Goal: Information Seeking & Learning: Learn about a topic

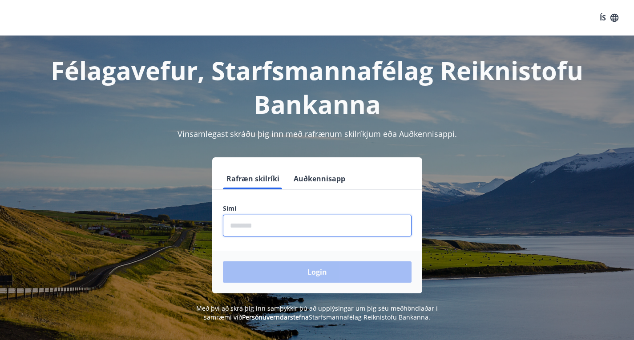
click at [281, 224] on input "phone" at bounding box center [317, 226] width 189 height 22
type input "********"
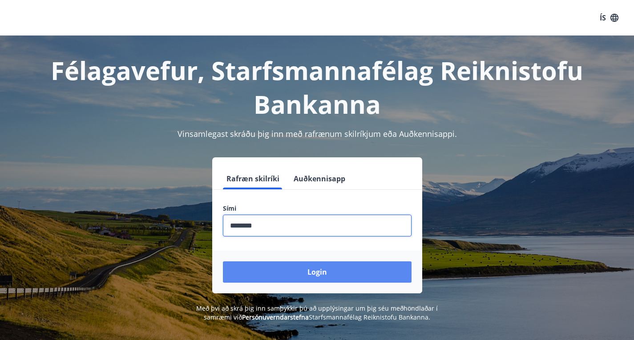
click at [322, 276] on button "Login" at bounding box center [317, 272] width 189 height 21
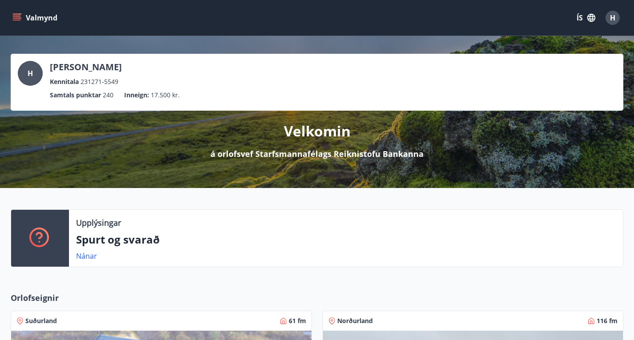
click at [13, 14] on icon "menu" at bounding box center [16, 17] width 9 height 9
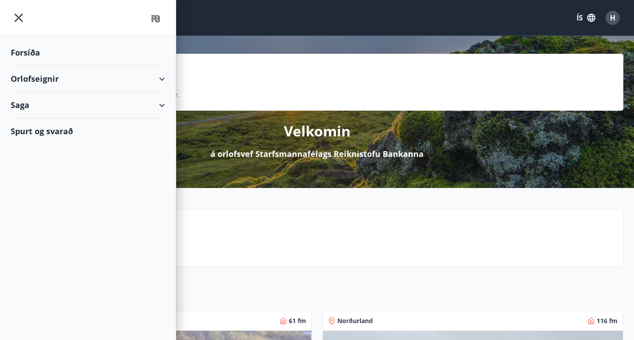
click at [52, 77] on div "Orlofseignir" at bounding box center [88, 79] width 154 height 26
click at [40, 99] on div "Framboð" at bounding box center [88, 101] width 140 height 19
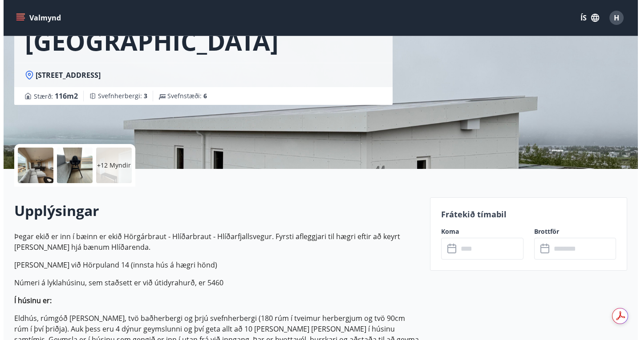
scroll to position [178, 0]
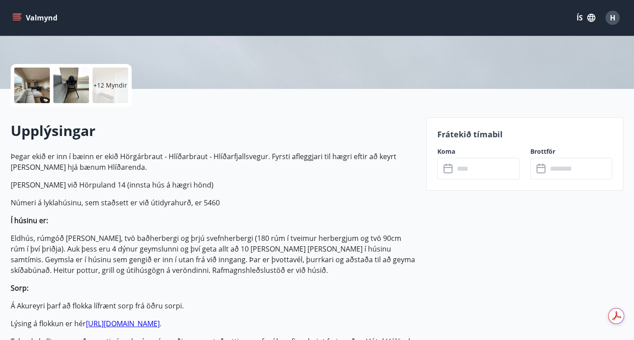
click at [105, 85] on p "+12 Myndir" at bounding box center [110, 85] width 34 height 9
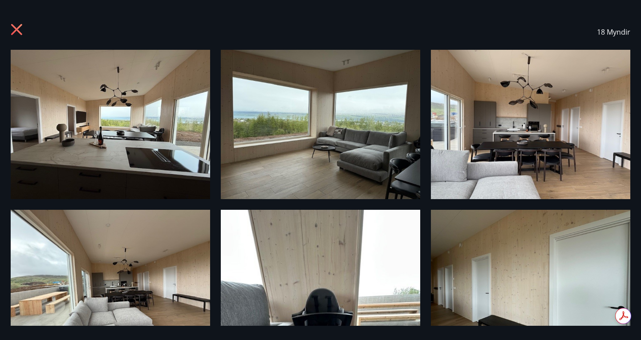
click at [540, 145] on img at bounding box center [530, 124] width 199 height 149
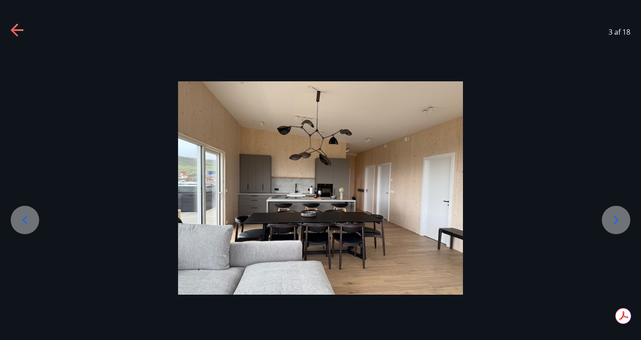
click at [297, 198] on img at bounding box center [320, 188] width 285 height 214
click at [266, 247] on img at bounding box center [320, 188] width 285 height 214
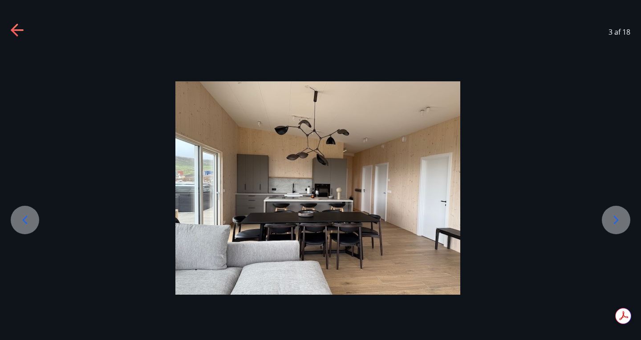
click at [619, 218] on icon at bounding box center [616, 220] width 14 height 14
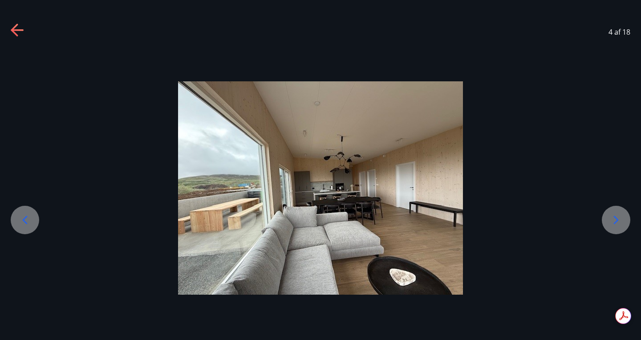
click at [619, 218] on icon at bounding box center [616, 220] width 14 height 14
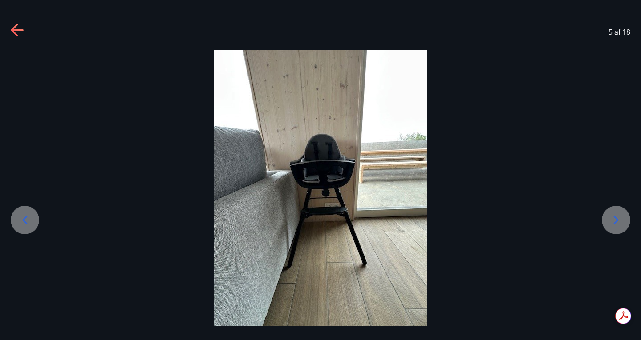
click at [619, 218] on icon at bounding box center [616, 220] width 14 height 14
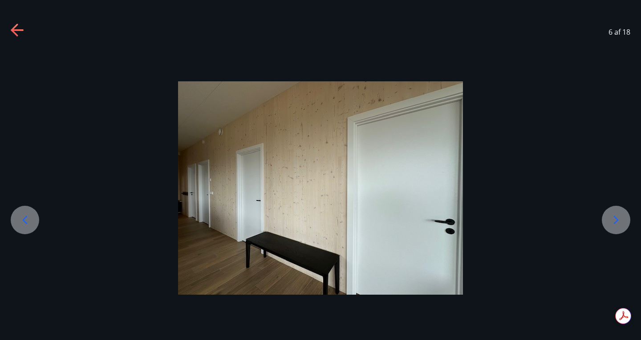
click at [619, 218] on icon at bounding box center [616, 220] width 14 height 14
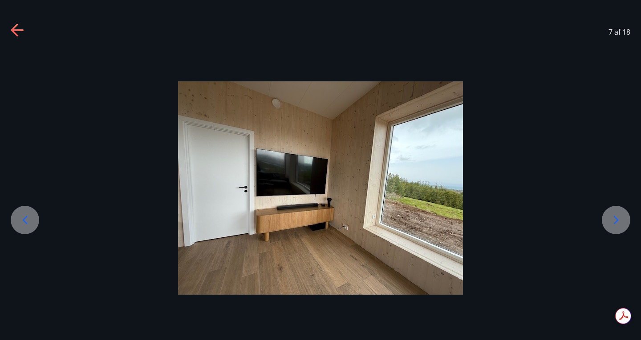
click at [619, 218] on icon at bounding box center [616, 220] width 14 height 14
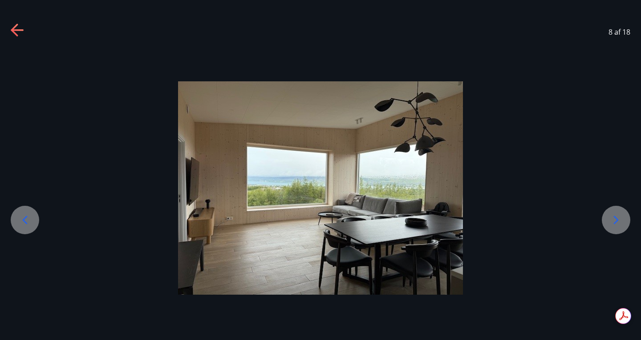
click at [618, 218] on icon at bounding box center [616, 220] width 14 height 14
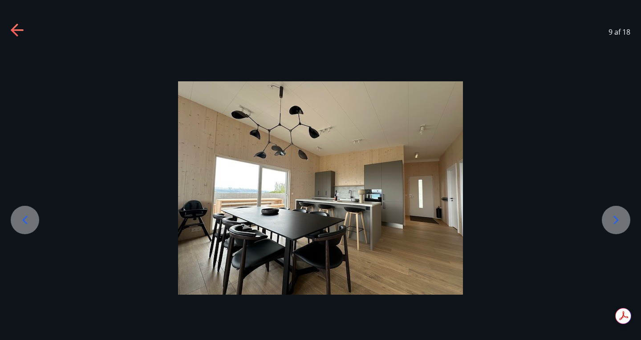
click at [615, 219] on icon at bounding box center [616, 220] width 14 height 14
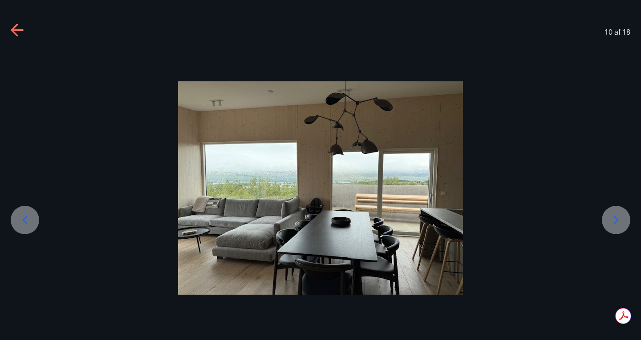
click at [616, 218] on icon at bounding box center [616, 220] width 14 height 14
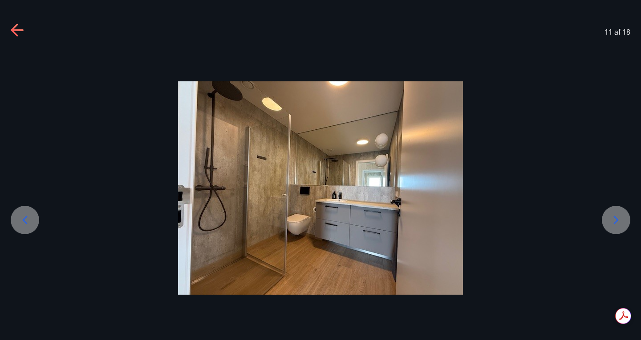
click at [614, 217] on icon at bounding box center [615, 220] width 5 height 8
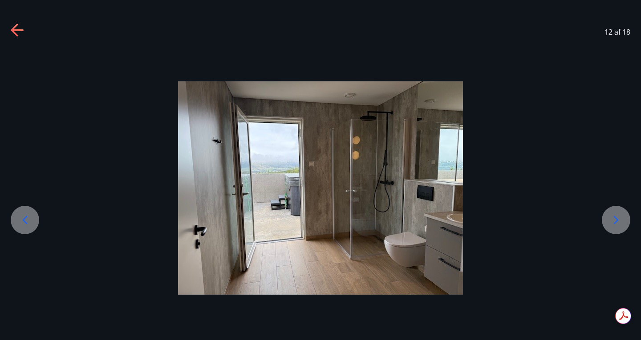
click at [614, 216] on icon at bounding box center [616, 220] width 14 height 14
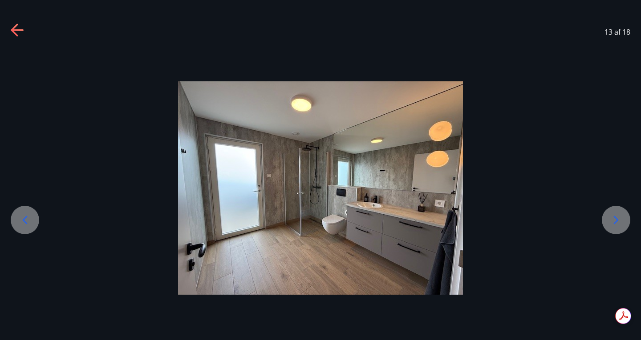
click at [619, 218] on icon at bounding box center [616, 220] width 14 height 14
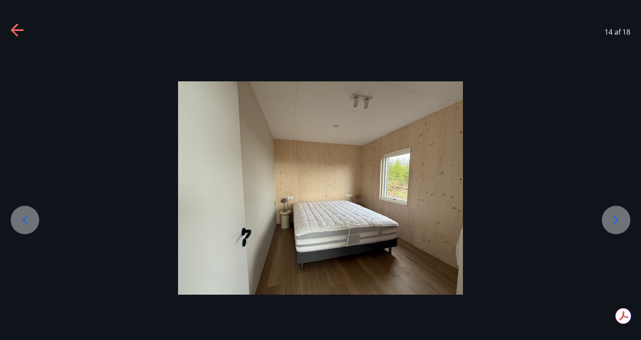
click at [616, 218] on icon at bounding box center [615, 220] width 5 height 8
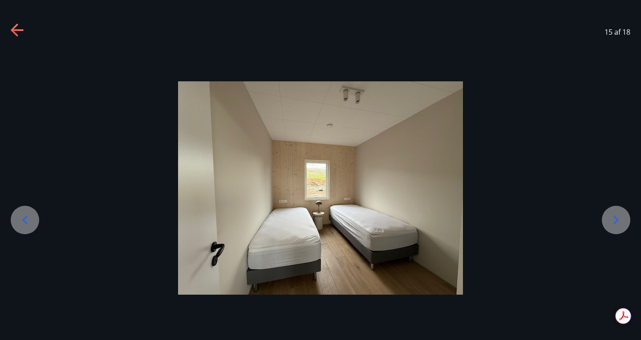
click at [615, 218] on icon at bounding box center [615, 220] width 5 height 8
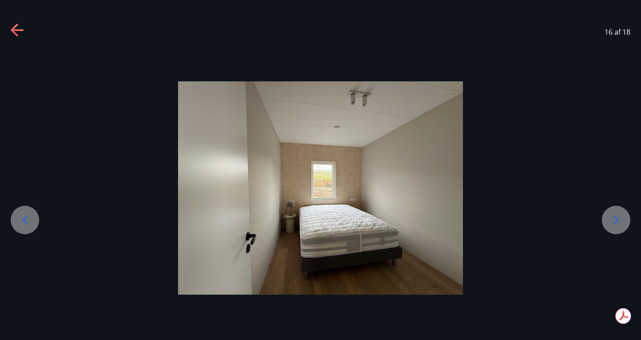
click at [615, 218] on icon at bounding box center [615, 220] width 5 height 8
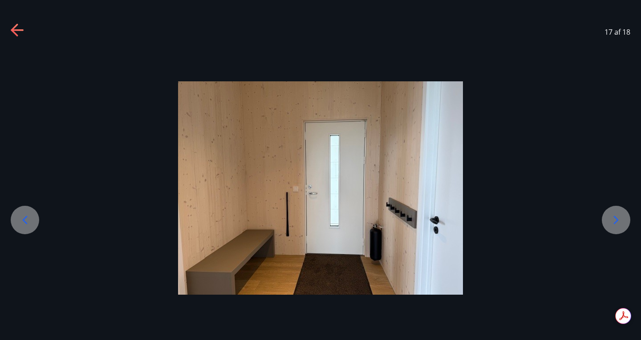
click at [615, 218] on icon at bounding box center [615, 220] width 5 height 8
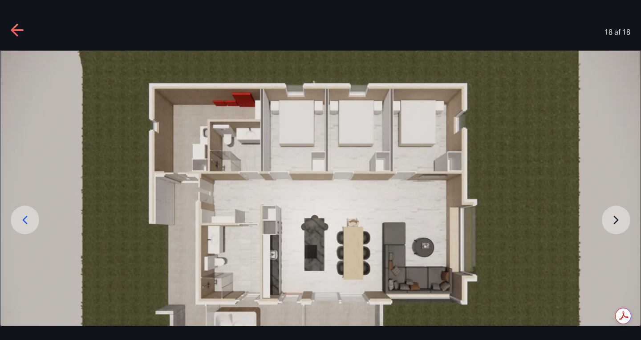
click at [31, 219] on icon at bounding box center [25, 220] width 14 height 14
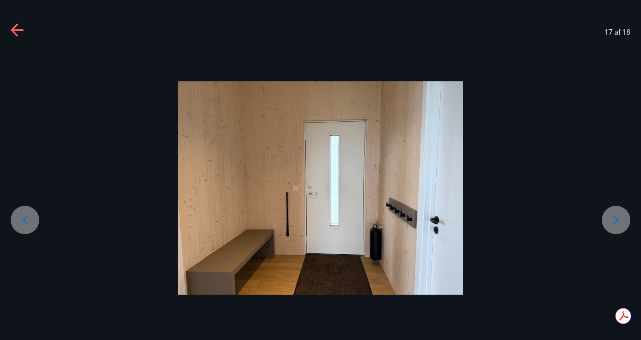
click at [31, 220] on icon at bounding box center [25, 220] width 14 height 14
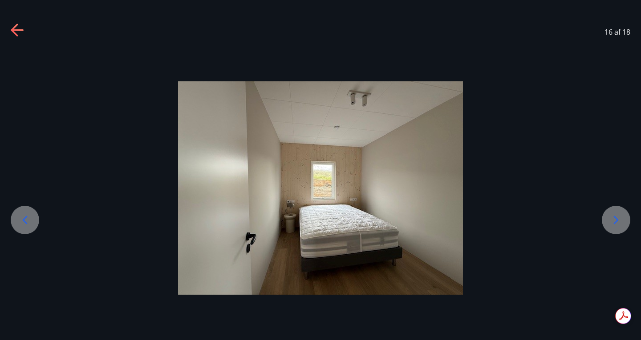
click at [31, 220] on icon at bounding box center [25, 220] width 14 height 14
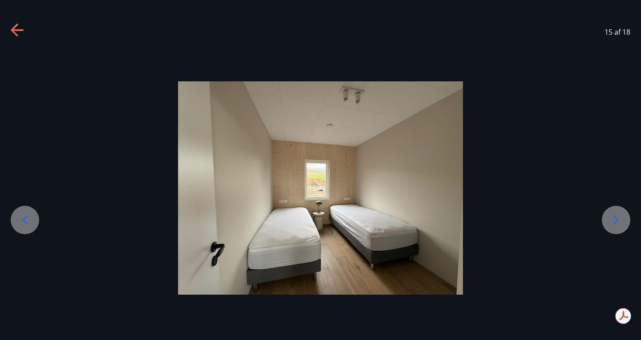
click at [31, 220] on icon at bounding box center [25, 220] width 14 height 14
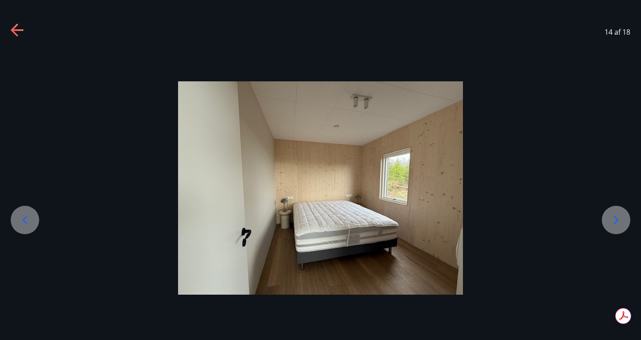
click at [31, 220] on icon at bounding box center [25, 220] width 14 height 14
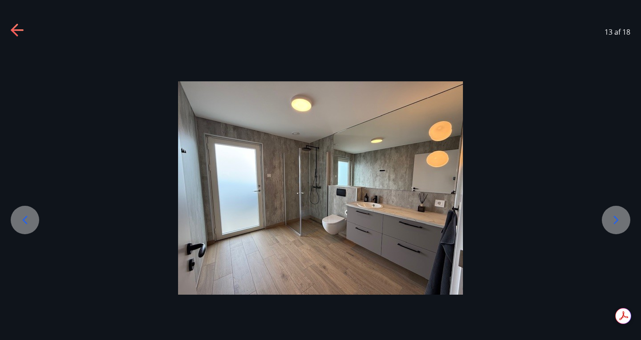
click at [31, 220] on icon at bounding box center [25, 220] width 14 height 14
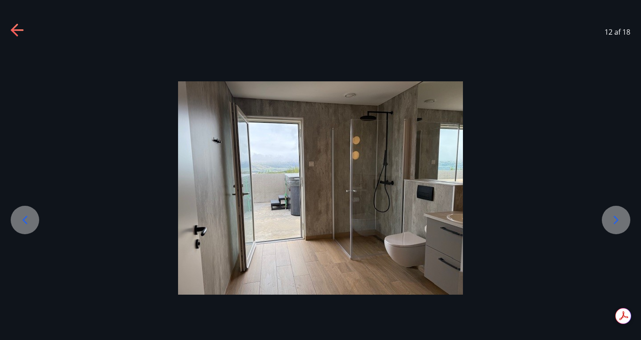
click at [31, 220] on icon at bounding box center [25, 220] width 14 height 14
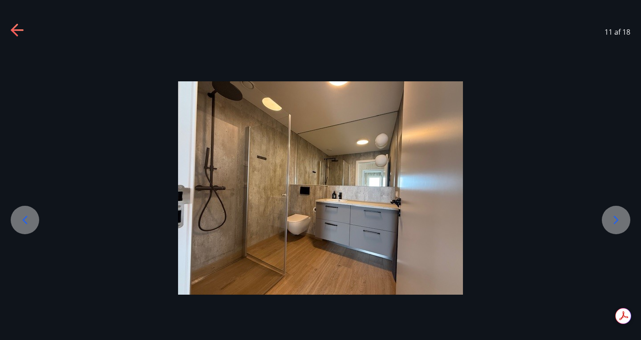
click at [31, 220] on icon at bounding box center [25, 220] width 14 height 14
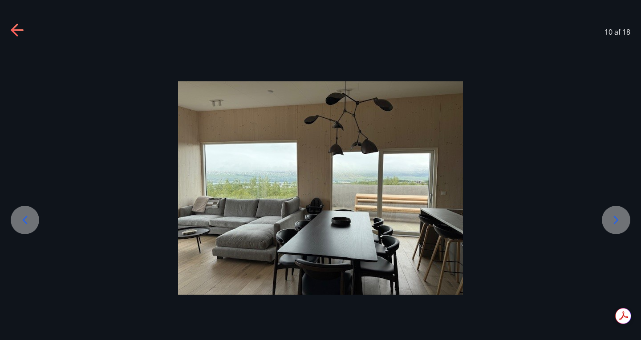
click at [31, 220] on icon at bounding box center [25, 220] width 14 height 14
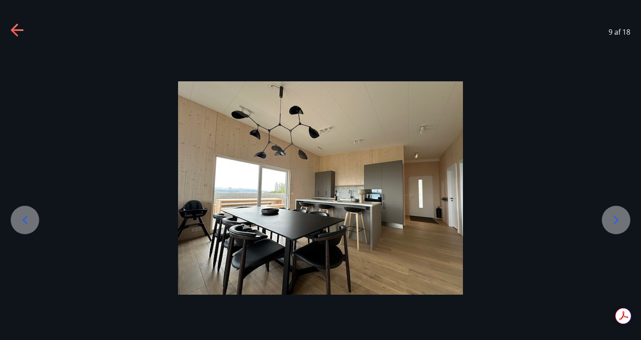
click at [31, 220] on icon at bounding box center [25, 220] width 14 height 14
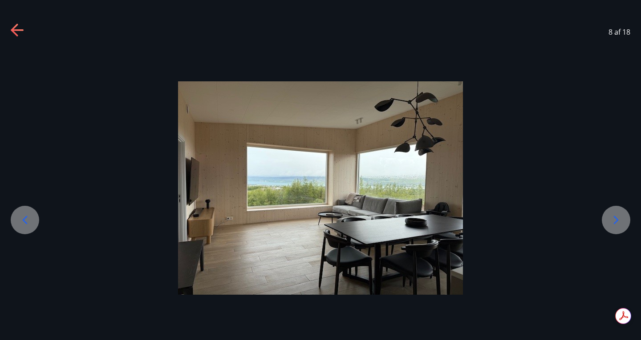
drag, startPoint x: 621, startPoint y: 75, endPoint x: 613, endPoint y: 65, distance: 13.3
click at [621, 74] on div at bounding box center [320, 188] width 641 height 276
drag, startPoint x: 599, startPoint y: 212, endPoint x: 595, endPoint y: 207, distance: 6.3
click at [596, 208] on div at bounding box center [320, 188] width 641 height 214
click at [13, 28] on icon at bounding box center [14, 30] width 7 height 12
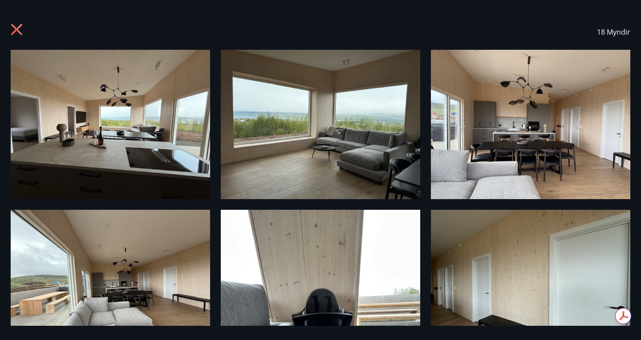
click at [89, 118] on img at bounding box center [110, 124] width 199 height 149
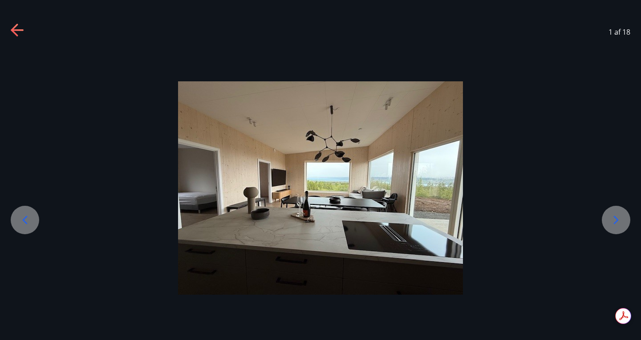
click at [615, 219] on icon at bounding box center [616, 220] width 14 height 14
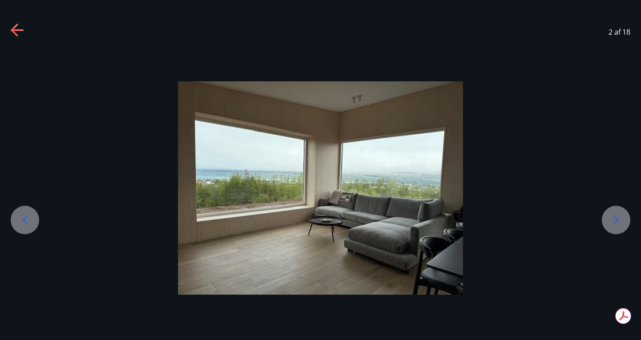
click at [610, 222] on icon at bounding box center [616, 220] width 14 height 14
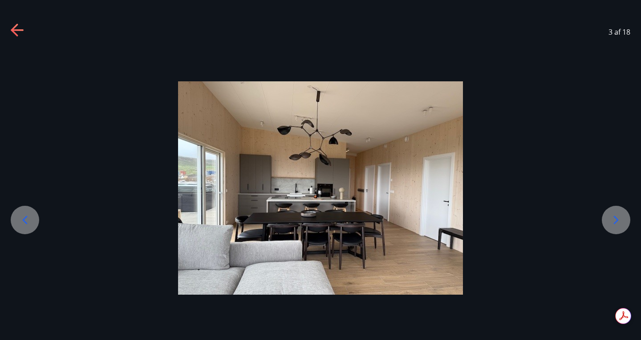
click at [32, 219] on div at bounding box center [25, 220] width 28 height 28
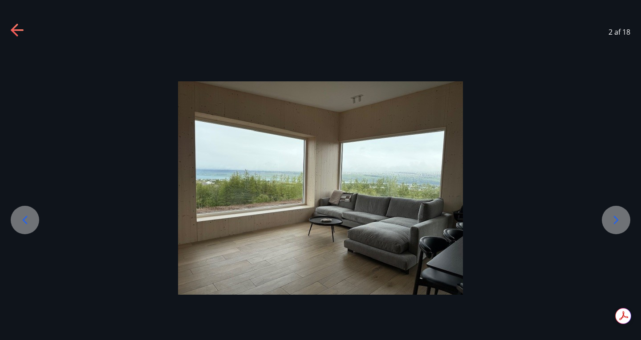
click at [32, 219] on div at bounding box center [25, 220] width 28 height 28
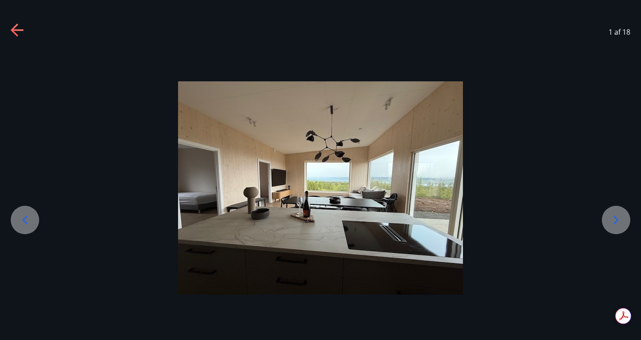
click at [622, 218] on icon at bounding box center [616, 220] width 14 height 14
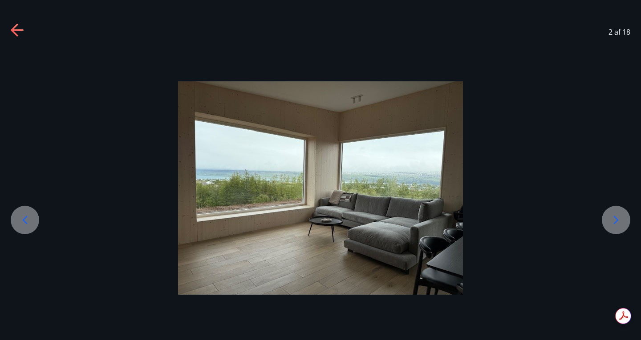
click at [622, 218] on icon at bounding box center [616, 220] width 14 height 14
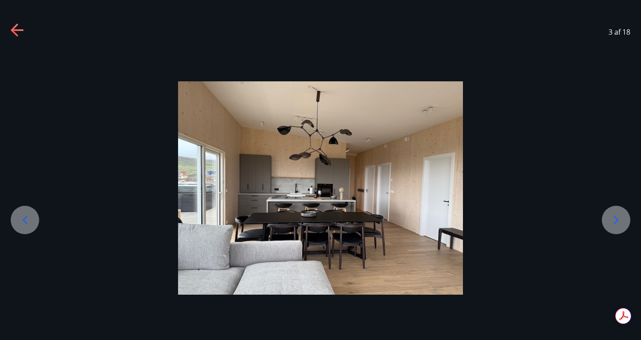
click at [16, 28] on icon at bounding box center [18, 31] width 14 height 14
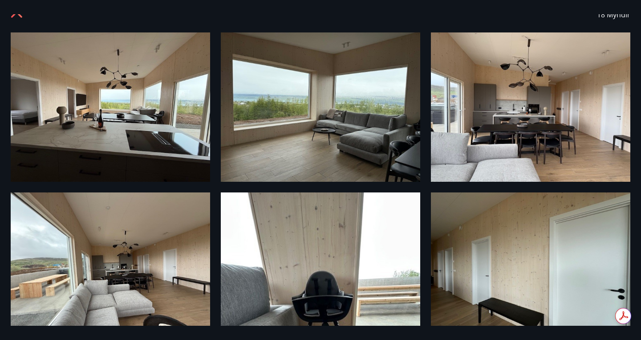
scroll to position [0, 0]
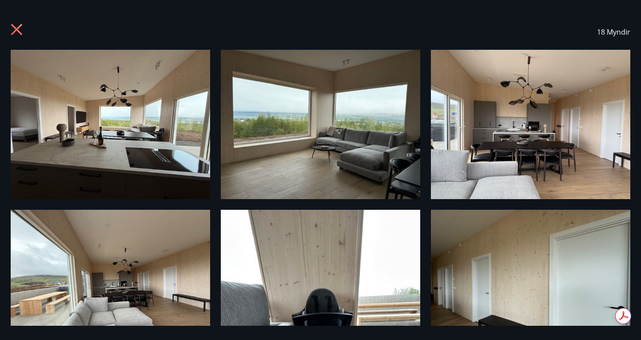
click at [15, 29] on icon at bounding box center [18, 31] width 14 height 14
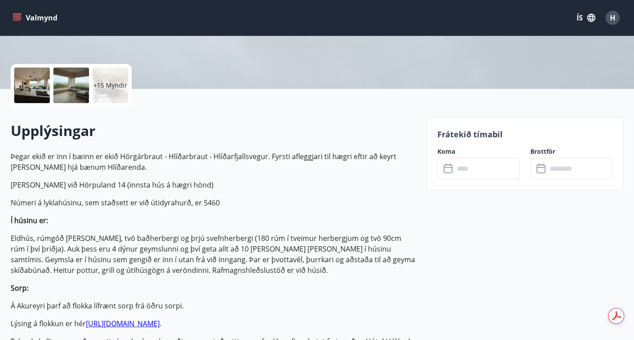
click at [614, 21] on span "H" at bounding box center [612, 18] width 5 height 10
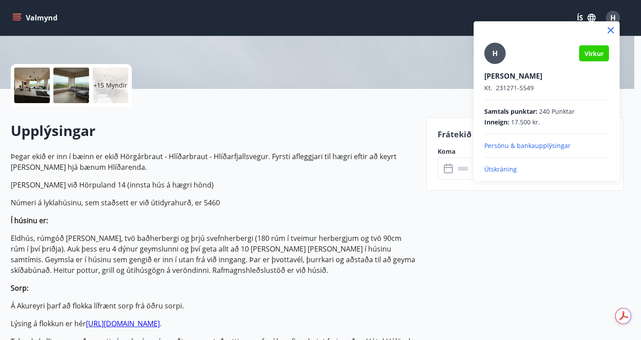
click at [494, 172] on p "Útskráning" at bounding box center [546, 169] width 125 height 9
